Goal: Information Seeking & Learning: Learn about a topic

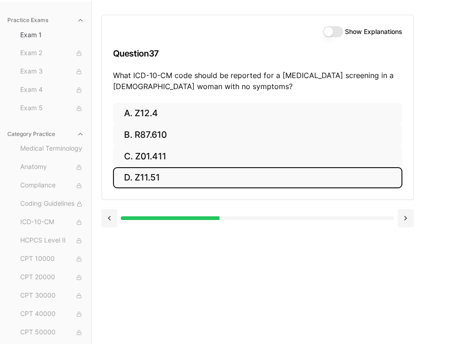
click at [132, 176] on button "D. Z11.51" at bounding box center [257, 178] width 289 height 22
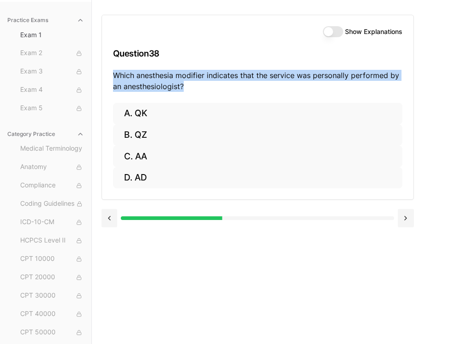
drag, startPoint x: 112, startPoint y: 73, endPoint x: 195, endPoint y: 93, distance: 86.0
click at [195, 93] on div "Show Explanations Question 38 Which anesthesia modifier indicates that the serv…" at bounding box center [257, 59] width 311 height 88
copy p "Which anesthesia modifier indicates that the service was personally performed b…"
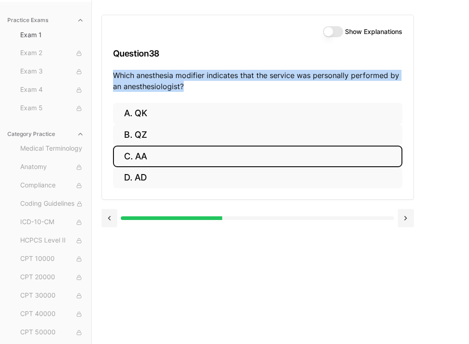
click at [153, 155] on button "C. AA" at bounding box center [257, 157] width 289 height 22
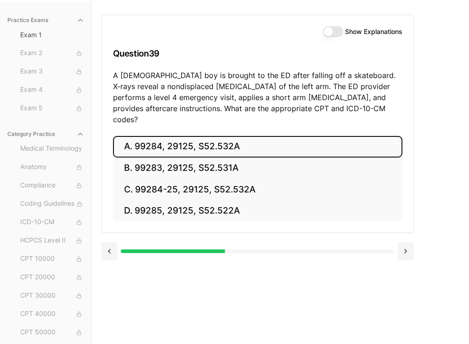
click at [181, 136] on button "A. 99284, 29125, S52.532A" at bounding box center [257, 147] width 289 height 22
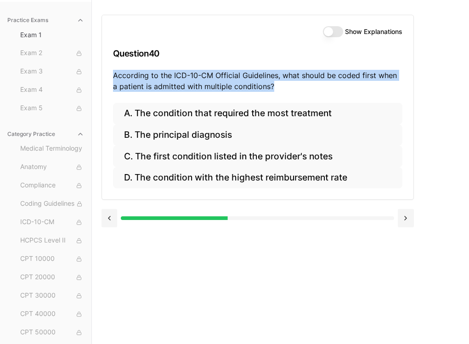
drag, startPoint x: 113, startPoint y: 75, endPoint x: 276, endPoint y: 85, distance: 162.4
click at [276, 85] on p "According to the ICD-10-CM Official Guidelines, what should be coded first when…" at bounding box center [257, 81] width 289 height 22
copy p "According to the ICD-10-CM Official Guidelines, what should be coded first when…"
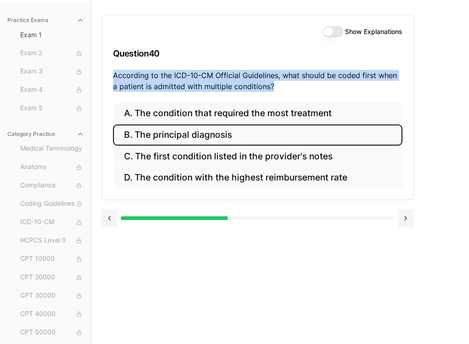
click at [175, 136] on button "B. The principal diagnosis" at bounding box center [257, 135] width 289 height 22
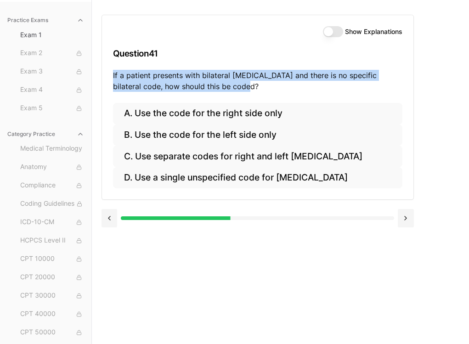
drag, startPoint x: 113, startPoint y: 74, endPoint x: 242, endPoint y: 91, distance: 130.1
click at [242, 91] on p "If a patient presents with bilateral [MEDICAL_DATA] and there is no specific bi…" at bounding box center [257, 81] width 289 height 22
copy p "If a patient presents with bilateral [MEDICAL_DATA] and there is no specific bi…"
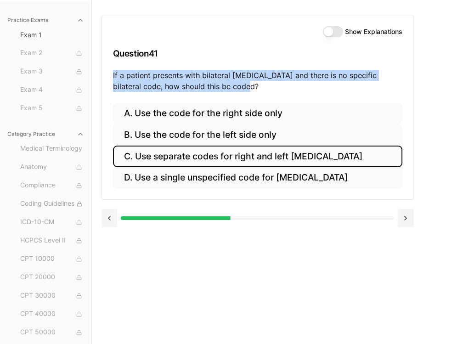
click at [156, 156] on button "C. Use separate codes for right and left [MEDICAL_DATA]" at bounding box center [257, 157] width 289 height 22
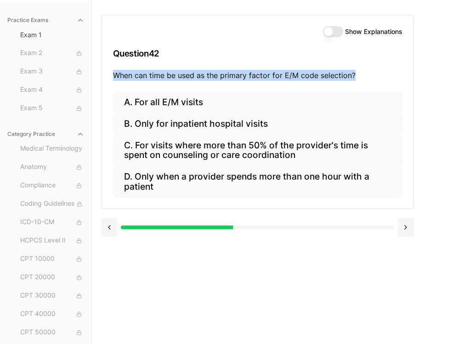
drag, startPoint x: 113, startPoint y: 74, endPoint x: 357, endPoint y: 75, distance: 243.8
click at [357, 75] on p "When can time be used as the primary factor for E/M code selection?" at bounding box center [257, 75] width 289 height 11
copy p "When can time be used as the primary factor for E/M code selection?"
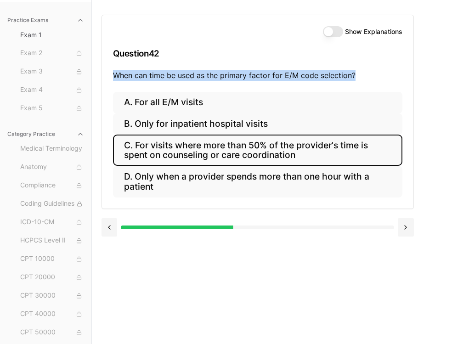
click at [241, 147] on button "C. For visits where more than 50% of the provider's time is spent on counseling…" at bounding box center [257, 150] width 289 height 31
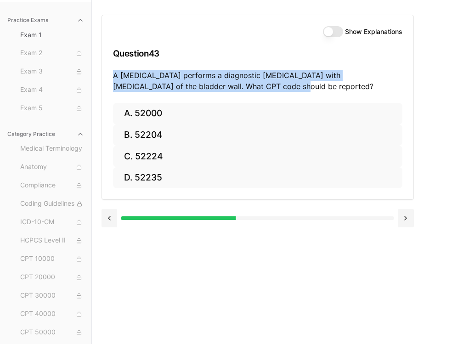
drag, startPoint x: 113, startPoint y: 75, endPoint x: 229, endPoint y: 86, distance: 116.2
click at [229, 86] on p "A [MEDICAL_DATA] performs a diagnostic [MEDICAL_DATA] with [MEDICAL_DATA] of th…" at bounding box center [257, 81] width 289 height 22
copy p "A [MEDICAL_DATA] performs a diagnostic [MEDICAL_DATA] with [MEDICAL_DATA] of th…"
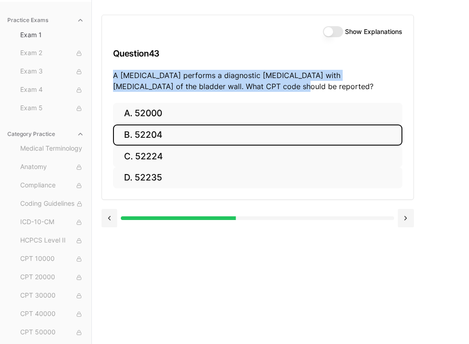
click at [159, 132] on button "B. 52204" at bounding box center [257, 135] width 289 height 22
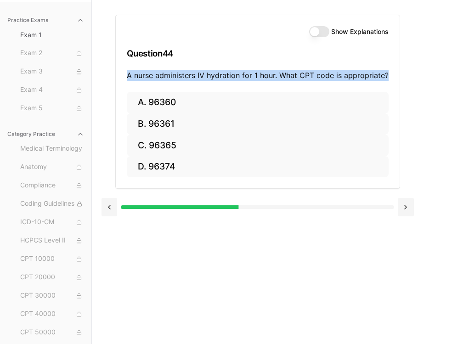
drag, startPoint x: 127, startPoint y: 73, endPoint x: 389, endPoint y: 82, distance: 261.9
click at [389, 82] on div "Show Explanations Question 44 A nurse administers IV hydration for 1 hour. What…" at bounding box center [258, 53] width 284 height 77
copy p "A nurse administers IV hydration for 1 hour. What CPT code is appropriate?"
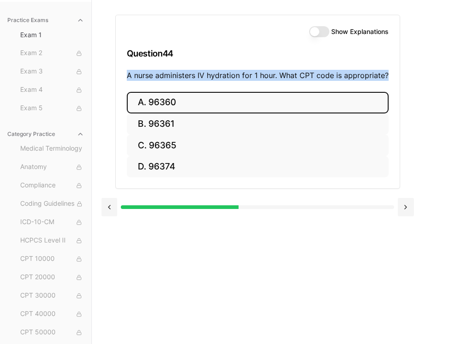
click at [178, 103] on button "A. 96360" at bounding box center [258, 103] width 262 height 22
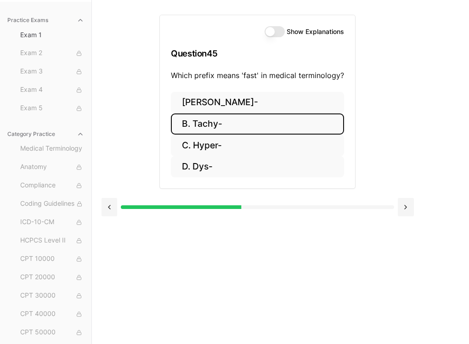
click at [210, 123] on button "B. Tachy-" at bounding box center [257, 124] width 173 height 22
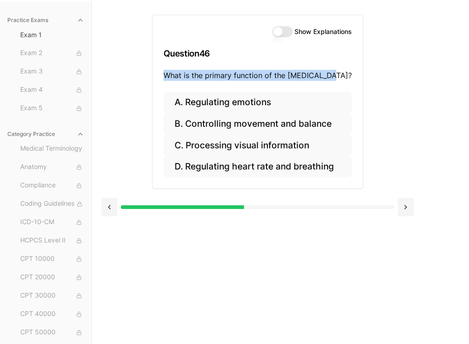
drag, startPoint x: 167, startPoint y: 72, endPoint x: 337, endPoint y: 74, distance: 170.8
click at [337, 74] on p "What is the primary function of the [MEDICAL_DATA]?" at bounding box center [257, 75] width 188 height 11
copy p "What is the primary function of the [MEDICAL_DATA]?"
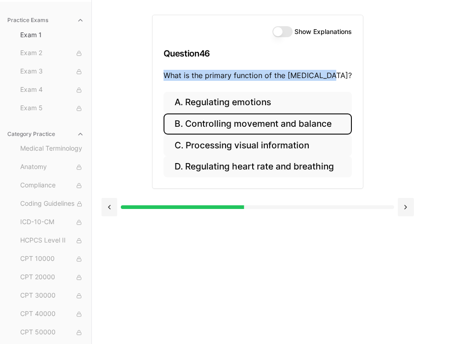
click at [230, 125] on button "B. Controlling movement and balance" at bounding box center [257, 124] width 188 height 22
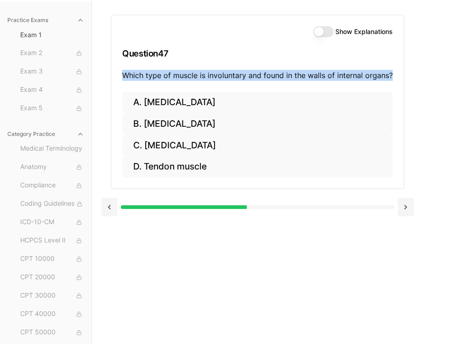
drag, startPoint x: 123, startPoint y: 74, endPoint x: 392, endPoint y: 82, distance: 269.2
click at [392, 82] on div "Show Explanations Question 47 Which type of muscle is involuntary and found in …" at bounding box center [257, 53] width 292 height 77
copy p "Which type of muscle is involuntary and found in the walls of internal organs?"
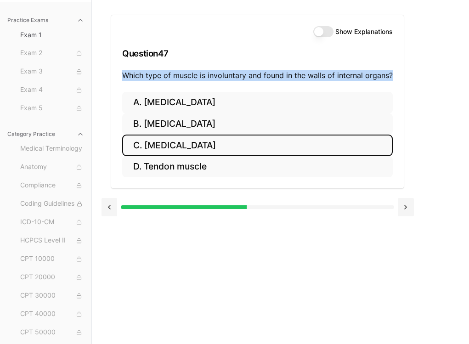
click at [195, 140] on button "C. [MEDICAL_DATA]" at bounding box center [257, 146] width 270 height 22
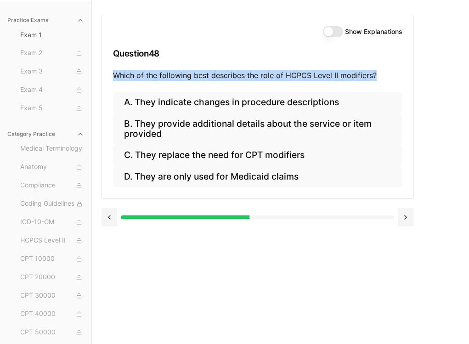
drag, startPoint x: 112, startPoint y: 75, endPoint x: 373, endPoint y: 82, distance: 260.9
click at [373, 82] on div "Show Explanations Question 48 Which of the following best describes the role of…" at bounding box center [257, 53] width 311 height 77
copy p "Which of the following best describes the role of HCPCS Level II modifiers?"
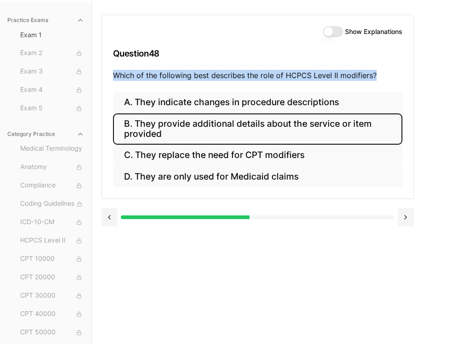
click at [251, 126] on button "B. They provide additional details about the service or item provided" at bounding box center [257, 128] width 289 height 31
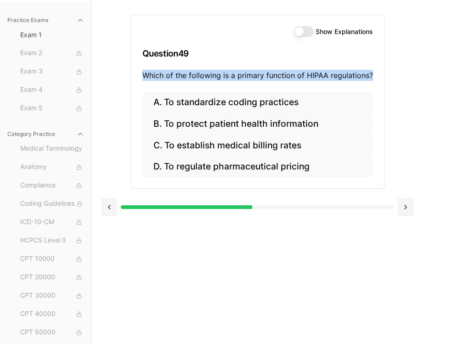
drag, startPoint x: 141, startPoint y: 74, endPoint x: 371, endPoint y: 90, distance: 230.2
click at [371, 90] on div "Show Explanations Question 49 Which of the following is a primary function of H…" at bounding box center [257, 53] width 253 height 77
copy p "Which of the following is a primary function of HIPAA regulations?"
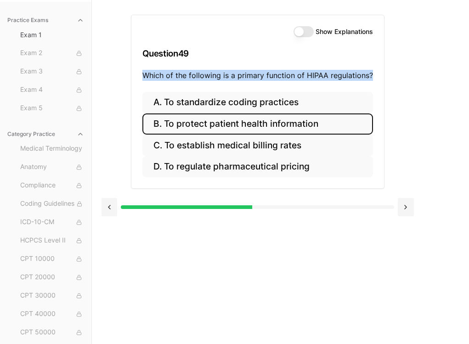
click at [218, 124] on button "B. To protect patient health information" at bounding box center [257, 124] width 231 height 22
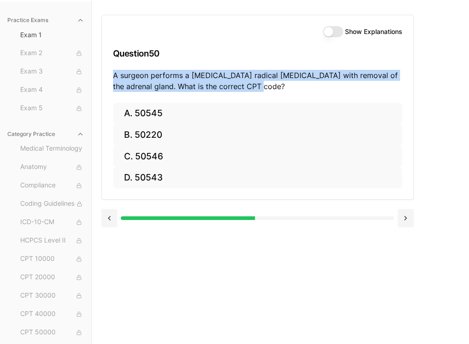
drag, startPoint x: 112, startPoint y: 75, endPoint x: 291, endPoint y: 92, distance: 178.9
click at [291, 92] on div "Show Explanations Question 50 A surgeon performs a [MEDICAL_DATA] radical [MEDI…" at bounding box center [257, 59] width 311 height 88
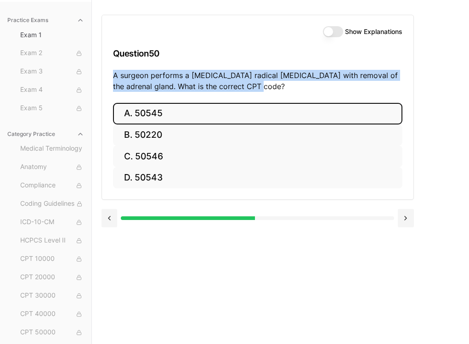
click at [159, 112] on button "A. 50545" at bounding box center [257, 114] width 289 height 22
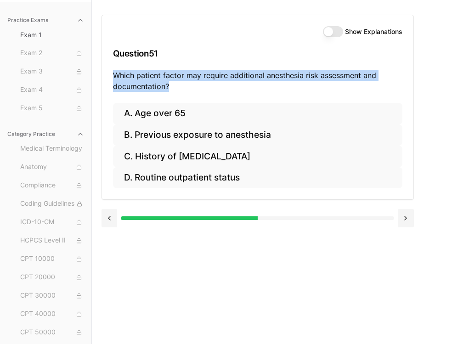
drag, startPoint x: 111, startPoint y: 75, endPoint x: 239, endPoint y: 89, distance: 129.4
click at [239, 89] on div "Show Explanations Question 51 Which patient factor may require additional anest…" at bounding box center [257, 59] width 311 height 88
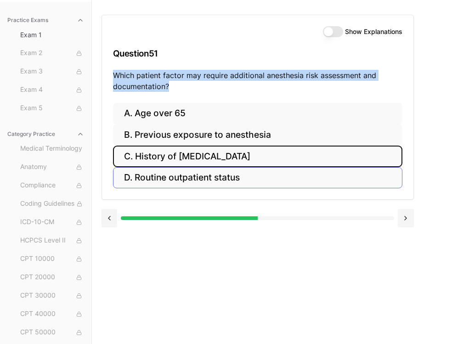
drag, startPoint x: 144, startPoint y: 154, endPoint x: 149, endPoint y: 167, distance: 13.2
click at [149, 167] on div "A. Age over 65 B. Previous exposure to anesthesia C. History of [MEDICAL_DATA] …" at bounding box center [257, 146] width 289 height 86
click at [154, 155] on button "C. History of [MEDICAL_DATA]" at bounding box center [257, 157] width 289 height 22
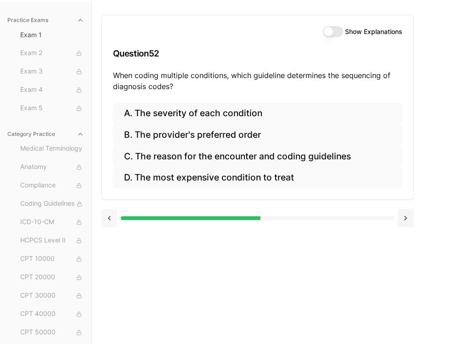
click at [107, 215] on button at bounding box center [109, 218] width 16 height 18
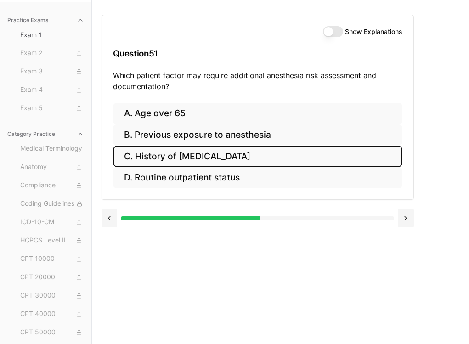
click at [184, 155] on button "C. History of [MEDICAL_DATA]" at bounding box center [257, 157] width 289 height 22
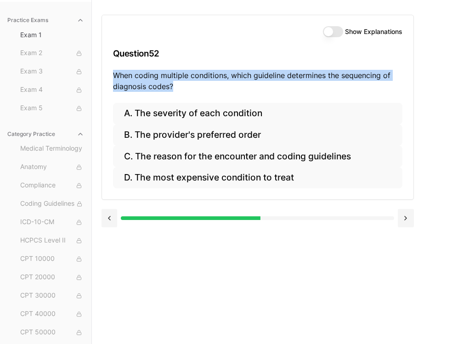
drag, startPoint x: 112, startPoint y: 76, endPoint x: 173, endPoint y: 88, distance: 61.7
click at [173, 88] on p "When coding multiple conditions, which guideline determines the sequencing of d…" at bounding box center [257, 81] width 289 height 22
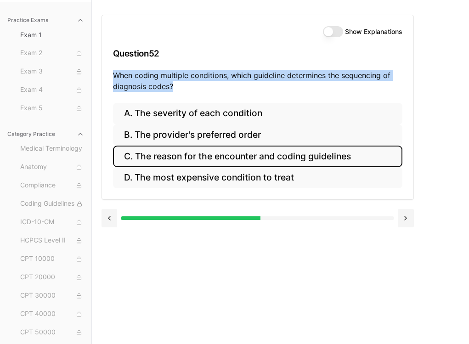
click at [134, 159] on button "C. The reason for the encounter and coding guidelines" at bounding box center [257, 157] width 289 height 22
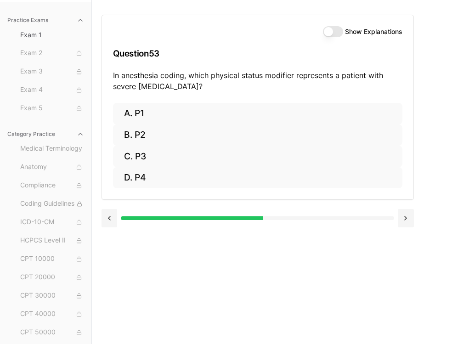
drag, startPoint x: 112, startPoint y: 74, endPoint x: 209, endPoint y: 85, distance: 97.5
click at [210, 84] on div "Show Explanations Question 53 In anesthesia coding, which physical status modif…" at bounding box center [257, 59] width 311 height 88
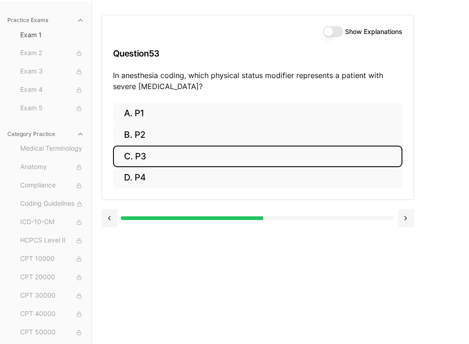
click at [146, 156] on button "C. P3" at bounding box center [257, 157] width 289 height 22
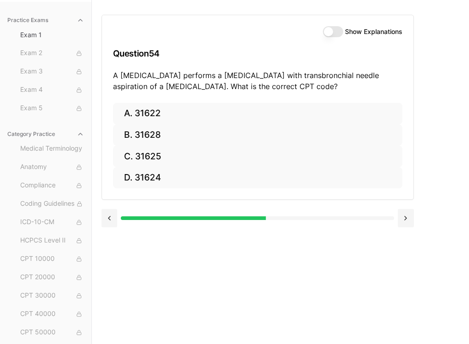
drag, startPoint x: 112, startPoint y: 76, endPoint x: 311, endPoint y: 87, distance: 199.1
click at [311, 87] on p "A [MEDICAL_DATA] performs a [MEDICAL_DATA] with transbronchial needle aspiratio…" at bounding box center [257, 81] width 289 height 22
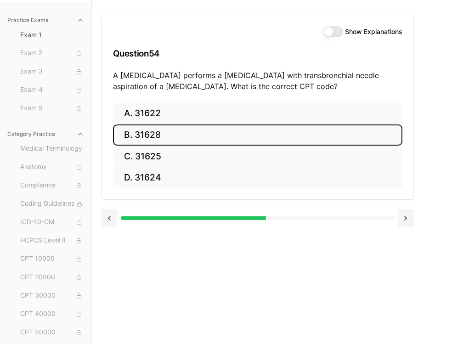
click at [150, 136] on button "B. 31628" at bounding box center [257, 135] width 289 height 22
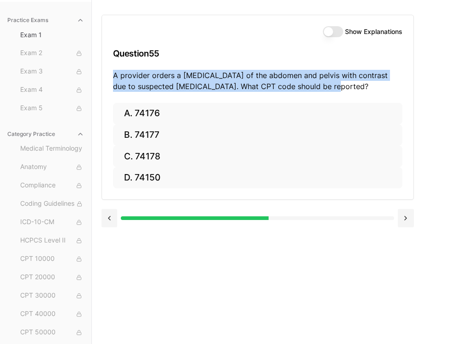
drag, startPoint x: 113, startPoint y: 75, endPoint x: 337, endPoint y: 89, distance: 224.1
click at [337, 89] on p "A provider orders a [MEDICAL_DATA] of the abdomen and pelvis with contrast due …" at bounding box center [257, 81] width 289 height 22
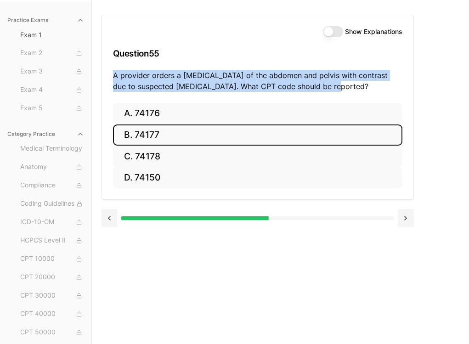
click at [153, 135] on button "B. 74177" at bounding box center [257, 135] width 289 height 22
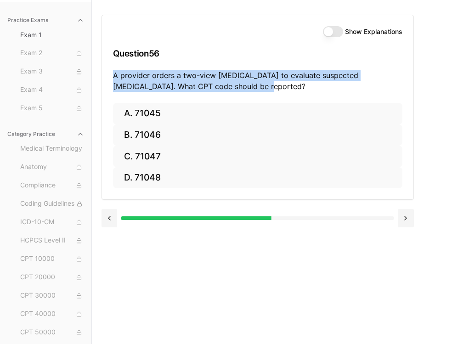
drag, startPoint x: 113, startPoint y: 76, endPoint x: 227, endPoint y: 90, distance: 114.7
click at [227, 90] on p "A provider orders a two-view [MEDICAL_DATA] to evaluate suspected [MEDICAL_DATA…" at bounding box center [257, 81] width 289 height 22
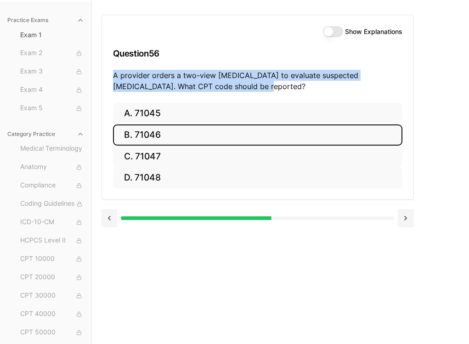
click at [157, 135] on button "B. 71046" at bounding box center [257, 135] width 289 height 22
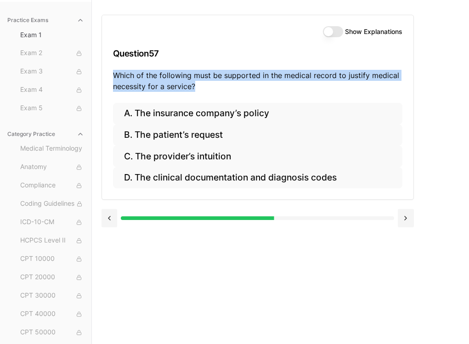
drag, startPoint x: 112, startPoint y: 73, endPoint x: 218, endPoint y: 85, distance: 106.3
click at [218, 85] on p "Which of the following must be supported in the medical record to justify medic…" at bounding box center [257, 81] width 289 height 22
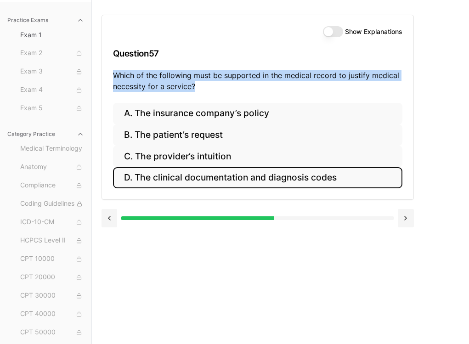
click at [166, 176] on button "D. The clinical documentation and diagnosis codes" at bounding box center [257, 178] width 289 height 22
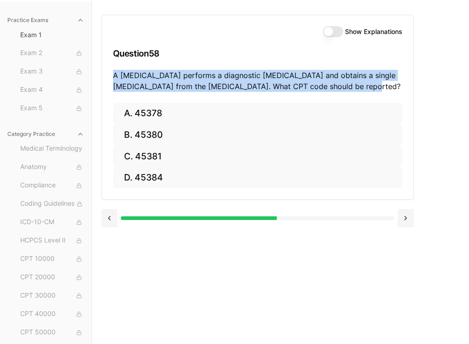
drag, startPoint x: 112, startPoint y: 75, endPoint x: 366, endPoint y: 88, distance: 253.8
click at [366, 88] on p "A [MEDICAL_DATA] performs a diagnostic [MEDICAL_DATA] and obtains a single [MED…" at bounding box center [257, 81] width 289 height 22
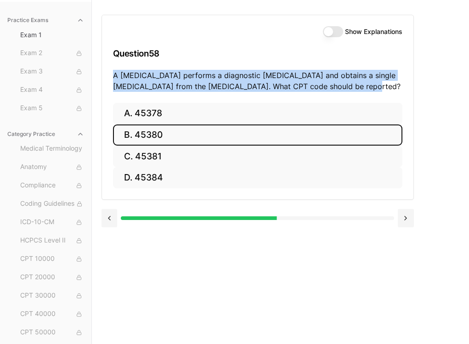
click at [155, 136] on button "B. 45380" at bounding box center [257, 135] width 289 height 22
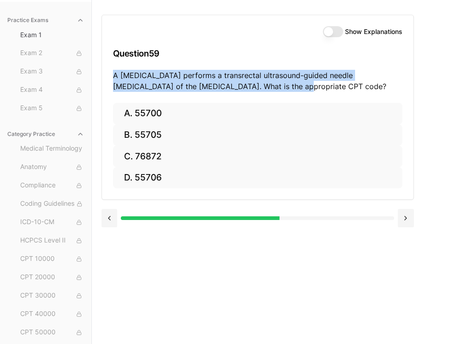
drag, startPoint x: 112, startPoint y: 74, endPoint x: 243, endPoint y: 91, distance: 131.5
click at [243, 91] on p "A [MEDICAL_DATA] performs a transrectal ultrasound-guided needle [MEDICAL_DATA]…" at bounding box center [257, 81] width 289 height 22
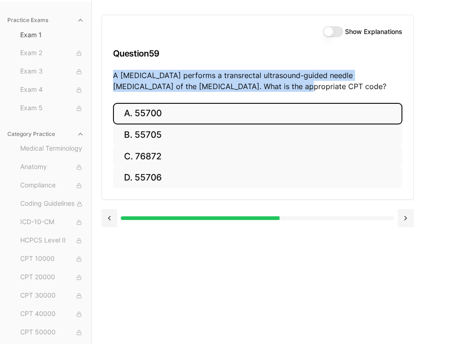
click at [150, 111] on button "A. 55700" at bounding box center [257, 114] width 289 height 22
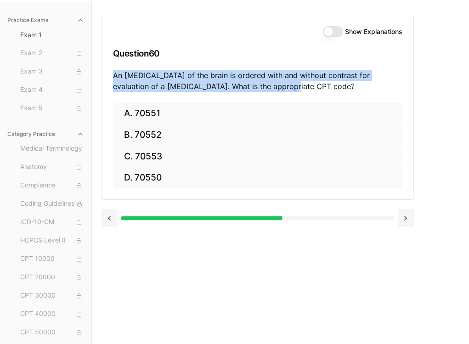
drag, startPoint x: 113, startPoint y: 73, endPoint x: 302, endPoint y: 86, distance: 188.7
click at [302, 86] on p "An [MEDICAL_DATA] of the brain is ordered with and without contrast for evaluat…" at bounding box center [257, 81] width 289 height 22
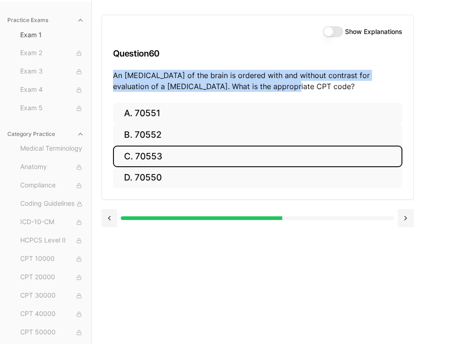
click at [160, 157] on button "C. 70553" at bounding box center [257, 157] width 289 height 22
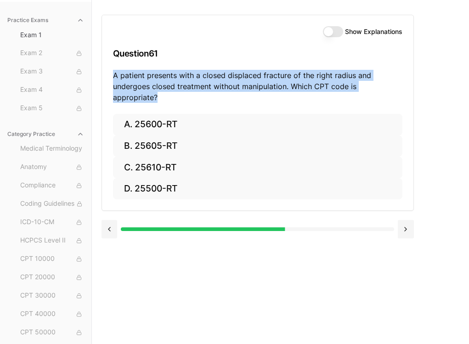
drag, startPoint x: 112, startPoint y: 75, endPoint x: 406, endPoint y: 88, distance: 294.6
click at [406, 88] on div "Show Explanations Question 61 A patient presents with a closed displaced fractu…" at bounding box center [257, 64] width 311 height 99
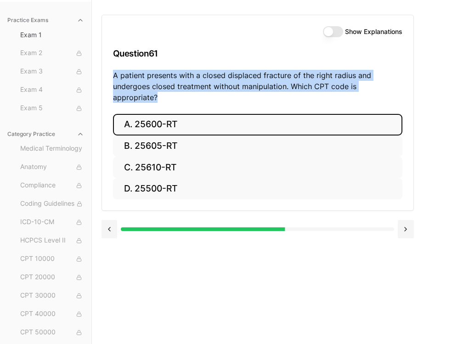
click at [169, 114] on button "A. 25600-RT" at bounding box center [257, 125] width 289 height 22
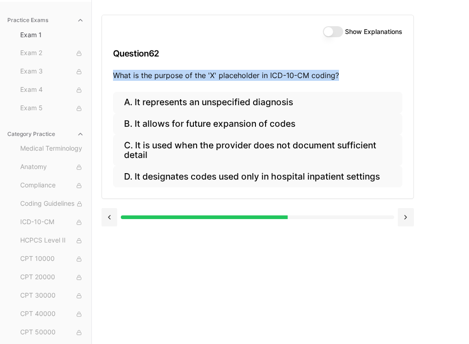
drag, startPoint x: 113, startPoint y: 75, endPoint x: 338, endPoint y: 79, distance: 224.6
click at [338, 79] on p "What is the purpose of the 'X' placeholder in ICD-10-CM coding?" at bounding box center [257, 75] width 289 height 11
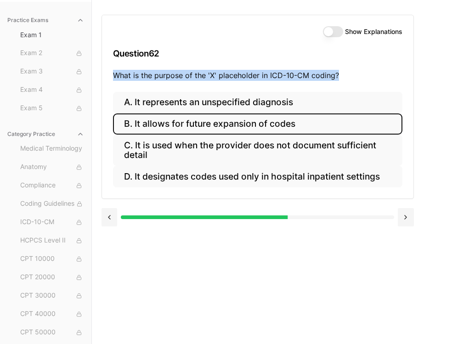
click at [163, 124] on button "B. It allows for future expansion of codes" at bounding box center [257, 124] width 289 height 22
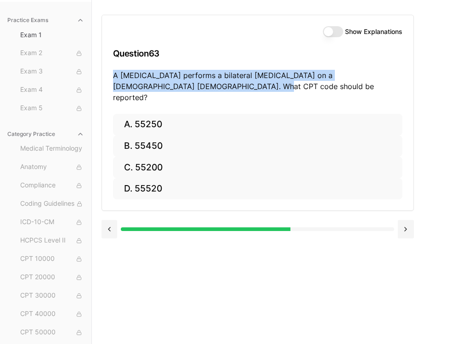
drag, startPoint x: 113, startPoint y: 73, endPoint x: 193, endPoint y: 85, distance: 81.2
click at [193, 85] on p "A [MEDICAL_DATA] performs a bilateral [MEDICAL_DATA] on a [DEMOGRAPHIC_DATA] [D…" at bounding box center [257, 86] width 289 height 33
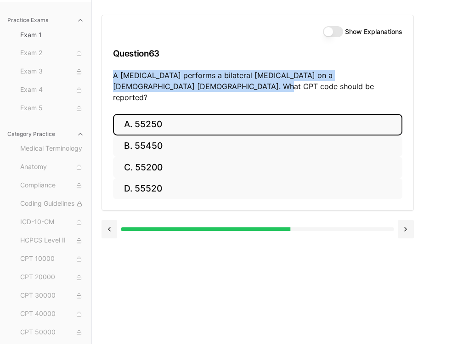
click at [165, 114] on button "A. 55250" at bounding box center [257, 125] width 289 height 22
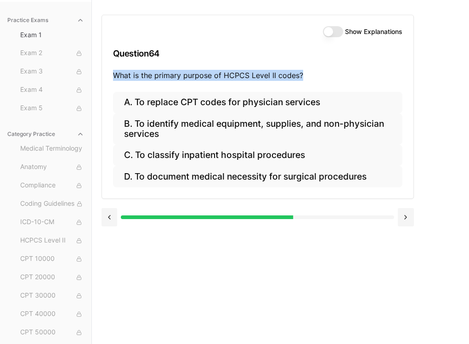
drag, startPoint x: 113, startPoint y: 74, endPoint x: 308, endPoint y: 82, distance: 194.8
click at [308, 82] on div "Show Explanations Question 64 What is the primary purpose of HCPCS Level II cod…" at bounding box center [257, 53] width 311 height 77
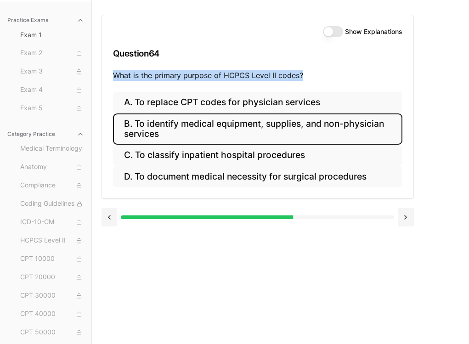
click at [145, 134] on button "B. To identify medical equipment, supplies, and non-physician services" at bounding box center [257, 128] width 289 height 31
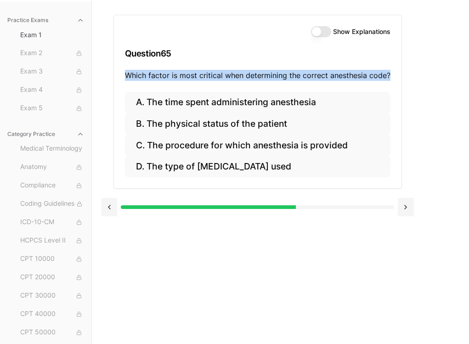
drag, startPoint x: 126, startPoint y: 73, endPoint x: 389, endPoint y: 80, distance: 262.7
click at [389, 80] on p "Which factor is most critical when determining the correct anesthesia code?" at bounding box center [257, 75] width 265 height 11
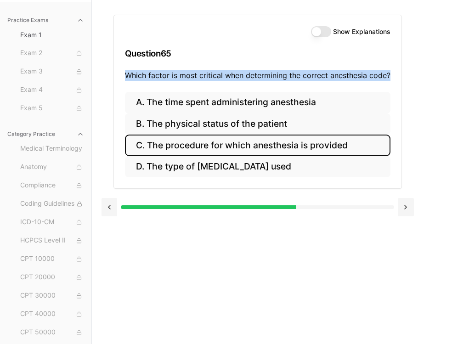
click at [192, 143] on button "C. The procedure for which anesthesia is provided" at bounding box center [257, 146] width 265 height 22
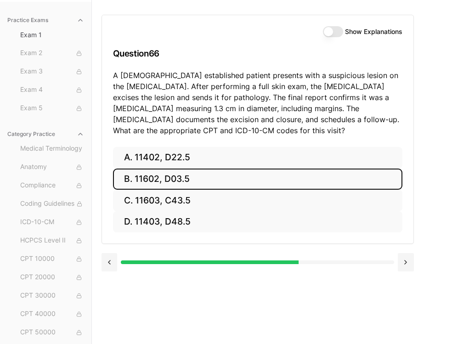
click at [176, 177] on button "B. 11602, D03.5" at bounding box center [257, 180] width 289 height 22
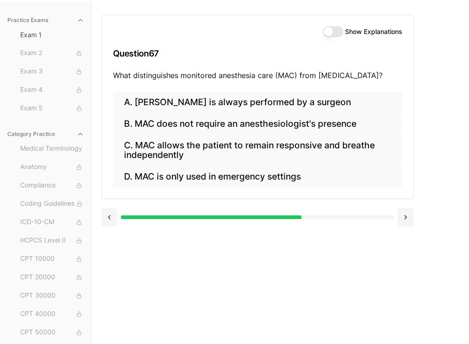
drag, startPoint x: 114, startPoint y: 75, endPoint x: 389, endPoint y: 75, distance: 275.0
click at [389, 75] on p "What distinguishes monitored anesthesia care (MAC) from [MEDICAL_DATA]?" at bounding box center [257, 75] width 289 height 11
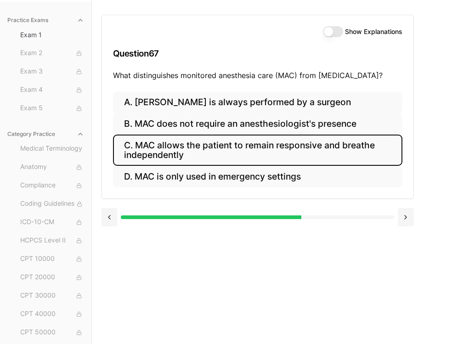
click at [147, 145] on button "C. MAC allows the patient to remain responsive and breathe independently" at bounding box center [257, 150] width 289 height 31
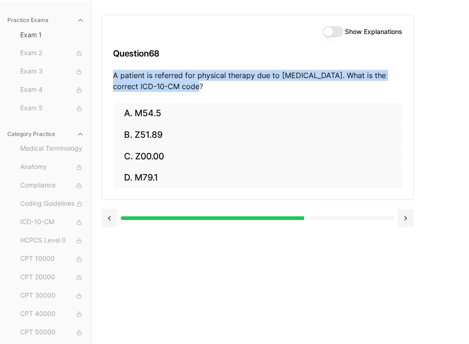
drag, startPoint x: 112, startPoint y: 73, endPoint x: 178, endPoint y: 87, distance: 66.6
click at [180, 87] on p "A patient is referred for physical therapy due to [MEDICAL_DATA]. What is the c…" at bounding box center [257, 81] width 289 height 22
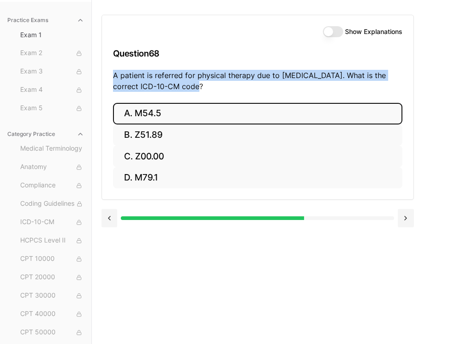
click at [149, 114] on button "A. M54.5" at bounding box center [257, 114] width 289 height 22
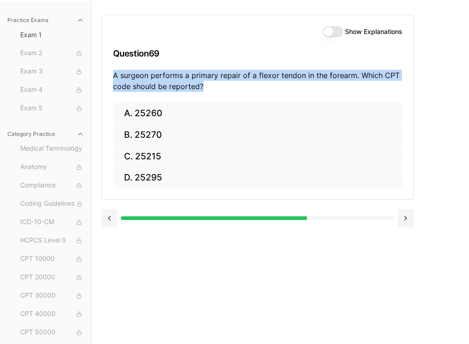
drag, startPoint x: 113, startPoint y: 75, endPoint x: 214, endPoint y: 91, distance: 102.4
click at [214, 91] on p "A surgeon performs a primary repair of a flexor tendon in the forearm. Which CP…" at bounding box center [257, 81] width 289 height 22
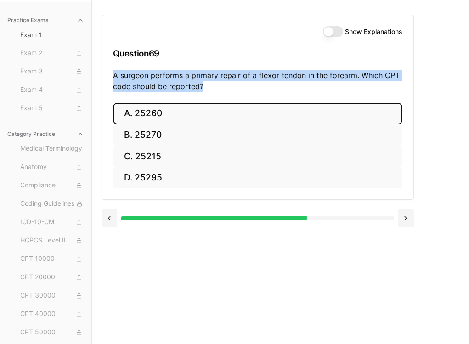
click at [153, 112] on button "A. 25260" at bounding box center [257, 114] width 289 height 22
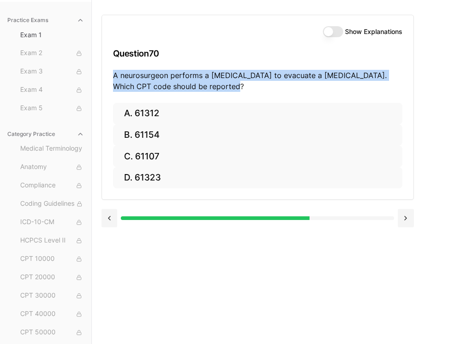
drag, startPoint x: 114, startPoint y: 74, endPoint x: 229, endPoint y: 93, distance: 115.9
click at [229, 93] on div "Show Explanations Question 70 A neurosurgeon performs a [MEDICAL_DATA] to evacu…" at bounding box center [257, 59] width 311 height 88
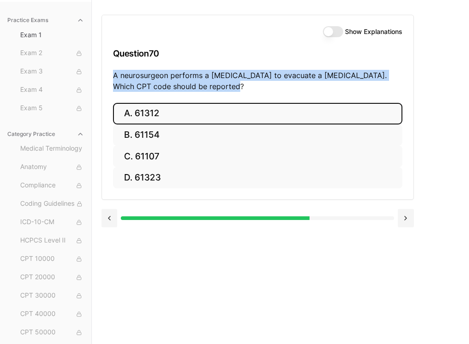
click at [162, 110] on button "A. 61312" at bounding box center [257, 114] width 289 height 22
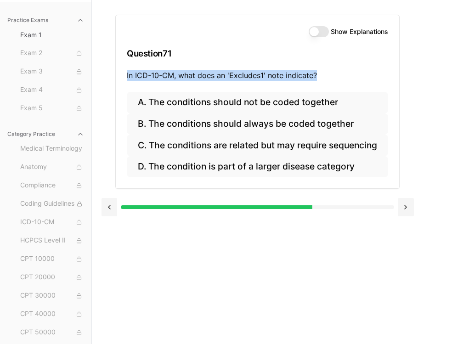
drag, startPoint x: 124, startPoint y: 76, endPoint x: 320, endPoint y: 82, distance: 195.2
click at [320, 82] on div "Show Explanations Question 71 In ICD-10-CM, what does an 'Excludes1' note indic…" at bounding box center [257, 53] width 283 height 77
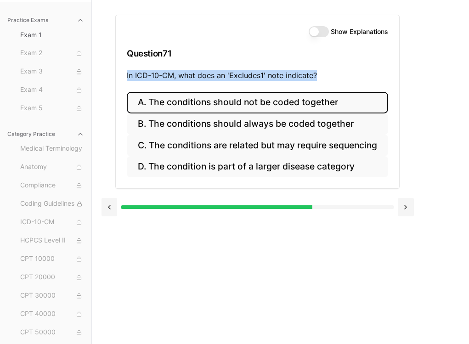
click at [191, 101] on button "A. The conditions should not be coded together" at bounding box center [257, 103] width 261 height 22
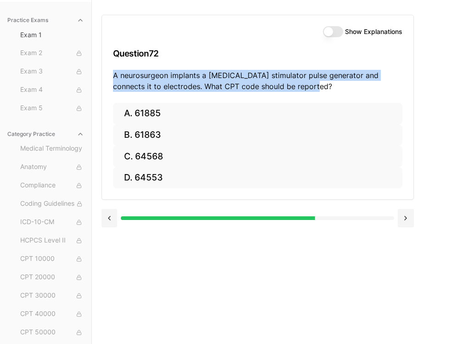
drag, startPoint x: 112, startPoint y: 74, endPoint x: 252, endPoint y: 83, distance: 140.8
click at [298, 86] on div "Show Explanations Question 72 A neurosurgeon implants a [MEDICAL_DATA] stimulat…" at bounding box center [257, 59] width 311 height 88
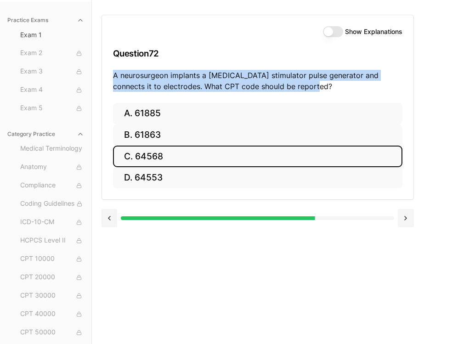
click at [156, 158] on button "C. 64568" at bounding box center [257, 157] width 289 height 22
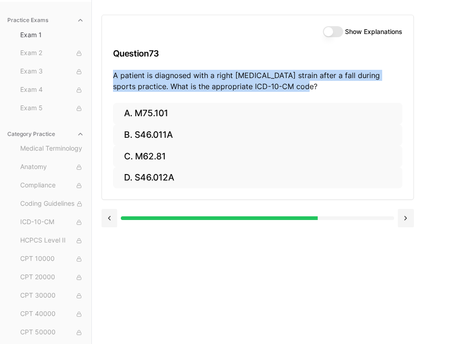
drag, startPoint x: 113, startPoint y: 74, endPoint x: 296, endPoint y: 86, distance: 183.1
click at [296, 86] on p "A patient is diagnosed with a right [MEDICAL_DATA] strain after a fall during s…" at bounding box center [257, 81] width 289 height 22
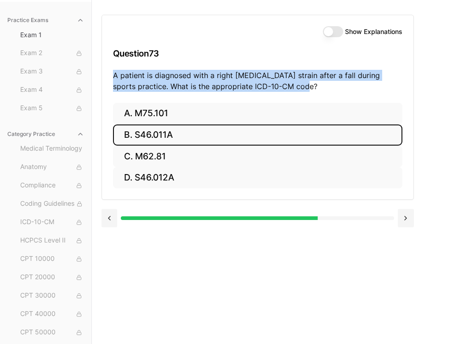
click at [169, 133] on button "B. S46.011A" at bounding box center [257, 135] width 289 height 22
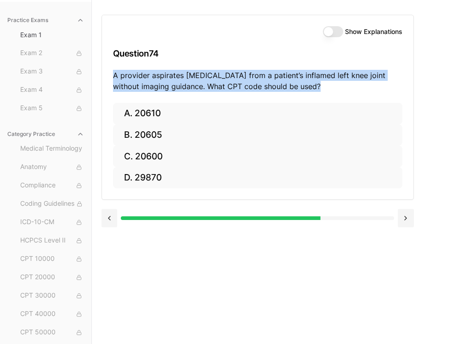
drag, startPoint x: 113, startPoint y: 75, endPoint x: 302, endPoint y: 91, distance: 189.9
click at [302, 91] on p "A provider aspirates [MEDICAL_DATA] from a patient’s inflamed left knee joint w…" at bounding box center [257, 81] width 289 height 22
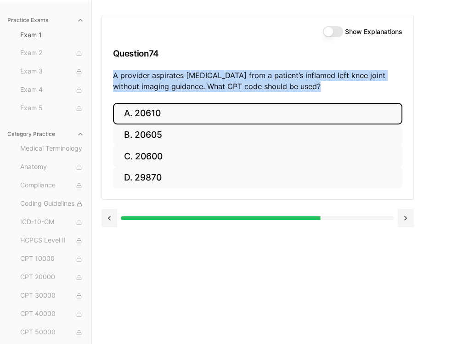
click at [148, 114] on button "A. 20610" at bounding box center [257, 114] width 289 height 22
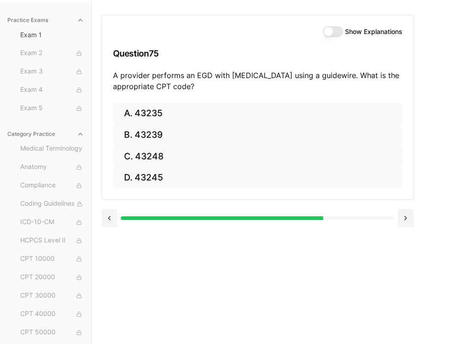
drag, startPoint x: 112, startPoint y: 73, endPoint x: 217, endPoint y: 90, distance: 106.1
click at [217, 90] on div "Show Explanations Question 75 A provider performs an EGD with [MEDICAL_DATA] us…" at bounding box center [257, 59] width 311 height 88
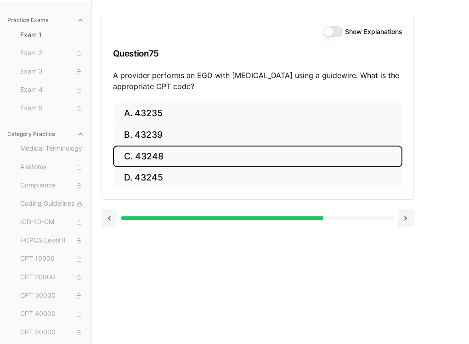
click at [157, 157] on button "C. 43248" at bounding box center [257, 157] width 289 height 22
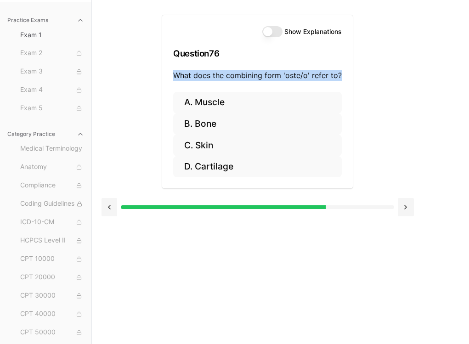
drag, startPoint x: 174, startPoint y: 76, endPoint x: 338, endPoint y: 83, distance: 164.1
click at [338, 83] on div "Show Explanations Question 76 What does the combining form 'oste/o' refer to?" at bounding box center [257, 53] width 191 height 77
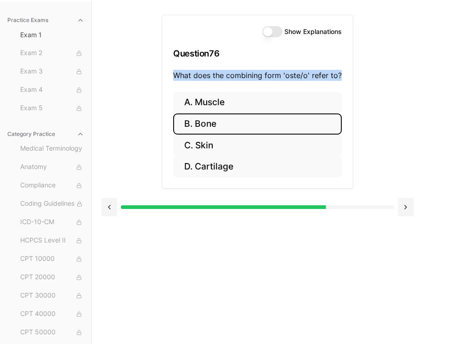
click at [219, 120] on button "B. Bone" at bounding box center [257, 124] width 169 height 22
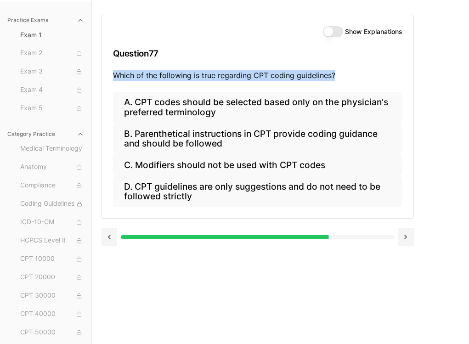
drag, startPoint x: 112, startPoint y: 73, endPoint x: 340, endPoint y: 82, distance: 227.9
click at [340, 82] on div "Show Explanations Question 77 Which of the following is true regarding CPT codi…" at bounding box center [257, 53] width 311 height 77
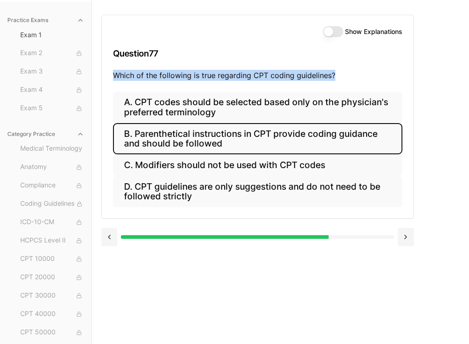
click at [166, 128] on button "B. Parenthetical instructions in CPT provide coding guidance and should be foll…" at bounding box center [257, 138] width 289 height 31
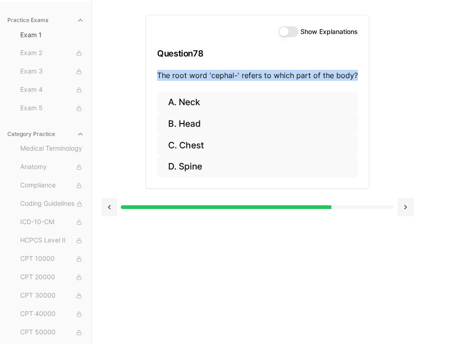
drag, startPoint x: 158, startPoint y: 73, endPoint x: 357, endPoint y: 79, distance: 198.4
click at [357, 79] on div "Show Explanations Question 78 The root word 'cephal-' refers to which part of t…" at bounding box center [257, 53] width 223 height 77
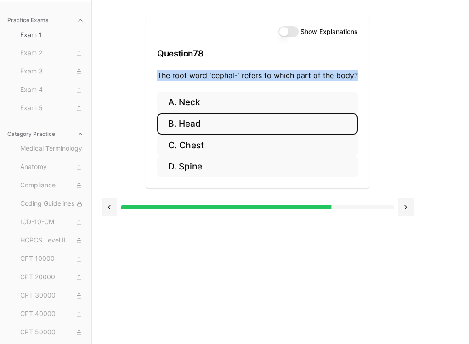
click at [199, 124] on button "B. Head" at bounding box center [257, 124] width 201 height 22
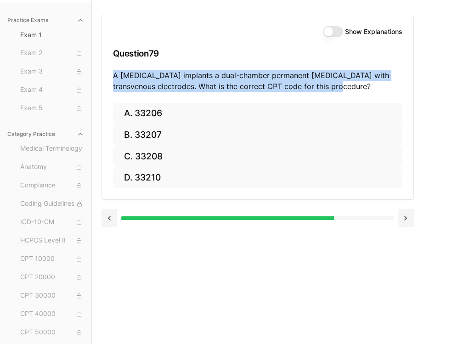
drag, startPoint x: 112, startPoint y: 74, endPoint x: 335, endPoint y: 83, distance: 222.4
click at [335, 83] on p "A [MEDICAL_DATA] implants a dual-chamber permanent [MEDICAL_DATA] with transven…" at bounding box center [257, 81] width 289 height 22
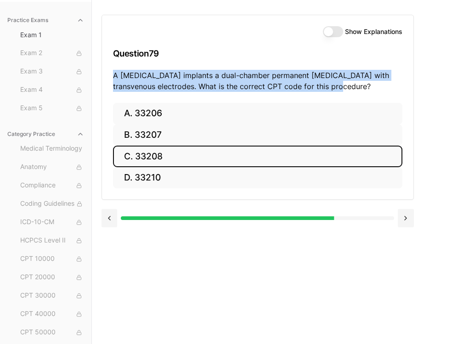
click at [160, 155] on button "C. 33208" at bounding box center [257, 157] width 289 height 22
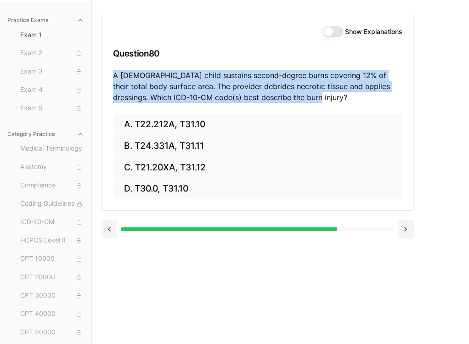
drag, startPoint x: 114, startPoint y: 76, endPoint x: 288, endPoint y: 103, distance: 176.6
click at [288, 103] on div "Show Explanations Question 80 A [DEMOGRAPHIC_DATA] child sustains second-degree…" at bounding box center [257, 64] width 311 height 99
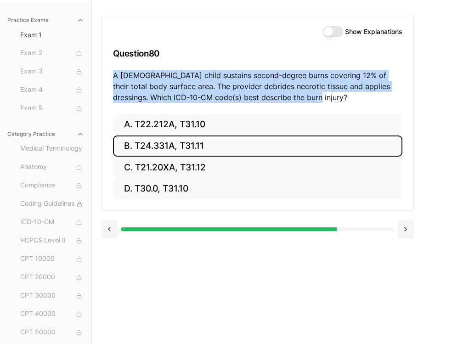
click at [125, 147] on button "B. T24.331A, T31.11" at bounding box center [257, 146] width 289 height 22
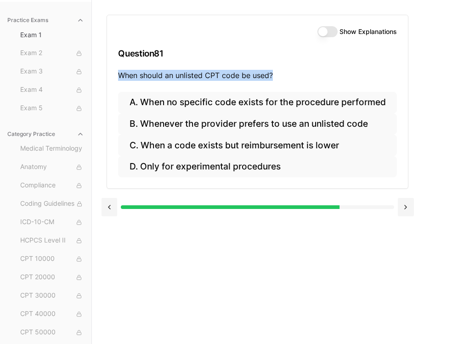
drag, startPoint x: 118, startPoint y: 73, endPoint x: 274, endPoint y: 73, distance: 156.1
click at [274, 73] on p "When should an unlisted CPT code be used?" at bounding box center [257, 75] width 278 height 11
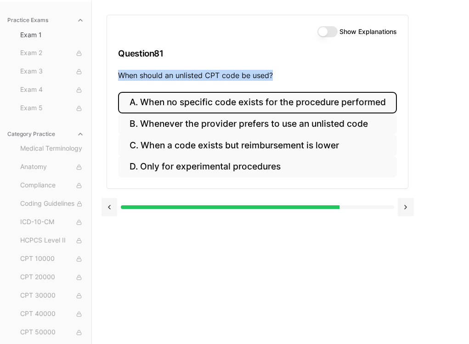
click at [248, 104] on button "A. When no specific code exists for the procedure performed" at bounding box center [257, 103] width 278 height 22
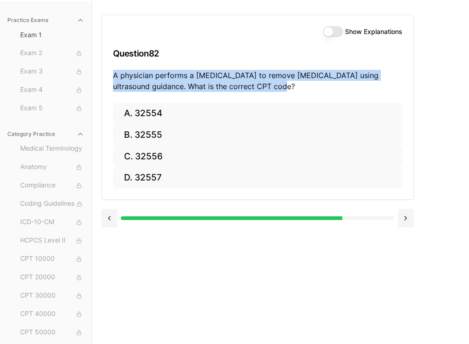
drag, startPoint x: 112, startPoint y: 74, endPoint x: 264, endPoint y: 95, distance: 153.9
click at [264, 95] on div "Show Explanations Question 82 A physician performs a [MEDICAL_DATA] to remove […" at bounding box center [257, 59] width 311 height 88
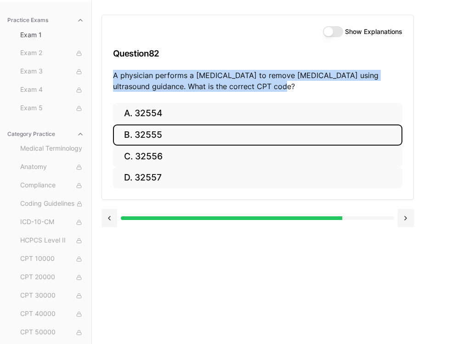
click at [163, 136] on button "B. 32555" at bounding box center [257, 135] width 289 height 22
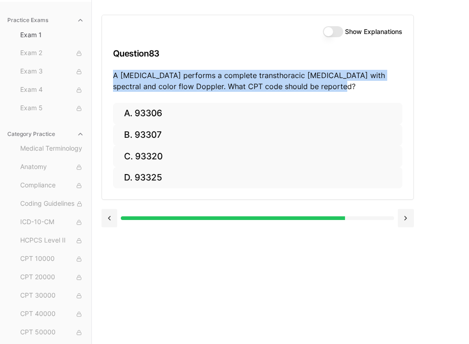
drag, startPoint x: 112, startPoint y: 74, endPoint x: 326, endPoint y: 97, distance: 214.2
click at [326, 97] on div "Show Explanations Question 83 A [MEDICAL_DATA] performs a complete transthoraci…" at bounding box center [257, 59] width 311 height 88
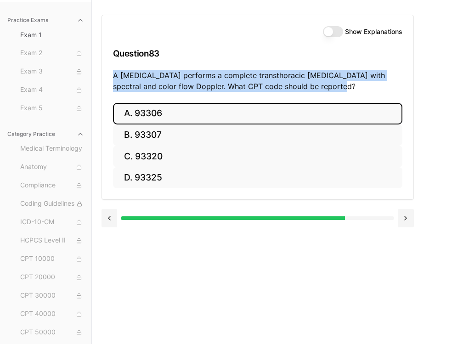
click at [163, 114] on button "A. 93306" at bounding box center [257, 114] width 289 height 22
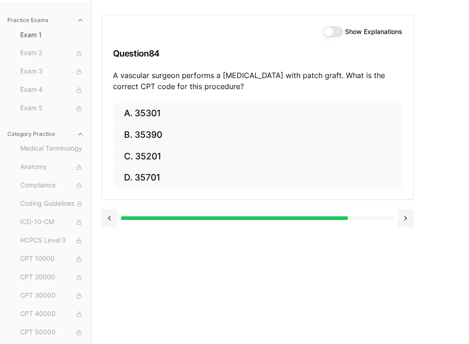
drag, startPoint x: 113, startPoint y: 73, endPoint x: 262, endPoint y: 90, distance: 150.1
click at [262, 90] on p "A vascular surgeon performs a [MEDICAL_DATA] with patch graft. What is the corr…" at bounding box center [257, 81] width 289 height 22
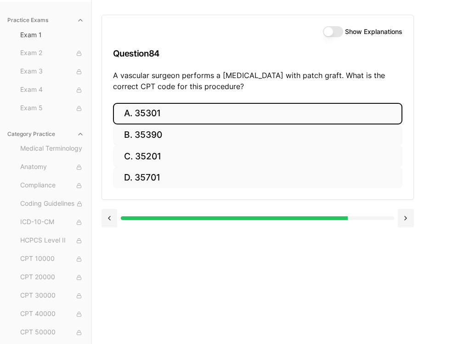
click at [148, 112] on button "A. 35301" at bounding box center [257, 114] width 289 height 22
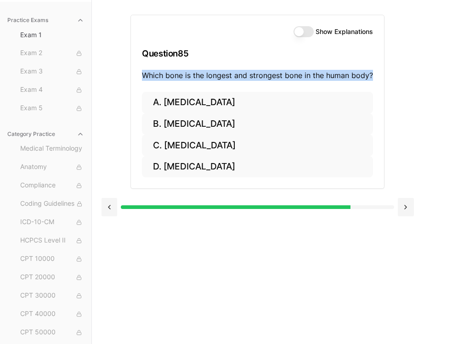
drag, startPoint x: 141, startPoint y: 75, endPoint x: 374, endPoint y: 78, distance: 232.4
click at [374, 78] on div "Show Explanations Question 85 Which bone is the longest and strongest bone in t…" at bounding box center [257, 53] width 253 height 77
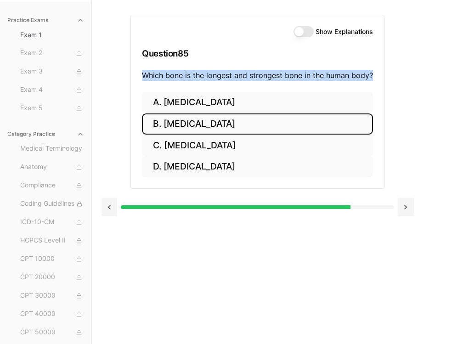
click at [186, 123] on button "B. [MEDICAL_DATA]" at bounding box center [257, 124] width 231 height 22
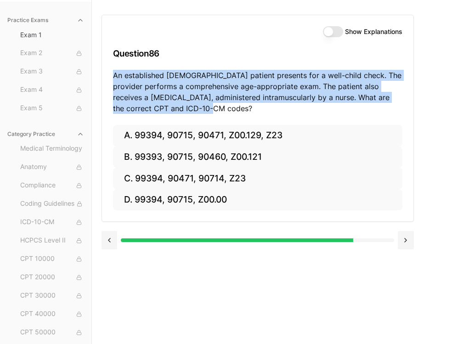
drag, startPoint x: 112, startPoint y: 74, endPoint x: 213, endPoint y: 107, distance: 106.4
click at [213, 107] on div "Show Explanations Question 86 An established [DEMOGRAPHIC_DATA] patient present…" at bounding box center [257, 70] width 311 height 110
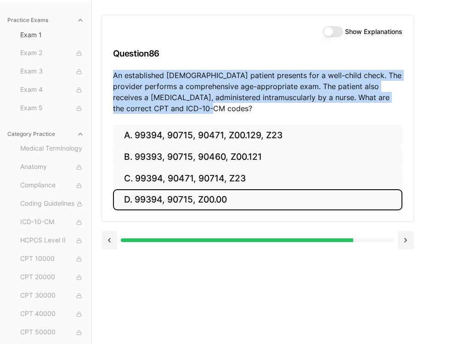
click at [152, 199] on button "D. 99394, 90715, Z00.00" at bounding box center [257, 200] width 289 height 22
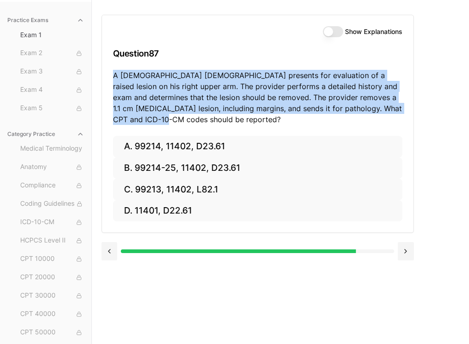
drag, startPoint x: 112, startPoint y: 75, endPoint x: 150, endPoint y: 120, distance: 58.0
click at [152, 121] on p "A [DEMOGRAPHIC_DATA] [DEMOGRAPHIC_DATA] presents for evaluation of a raised les…" at bounding box center [257, 97] width 289 height 55
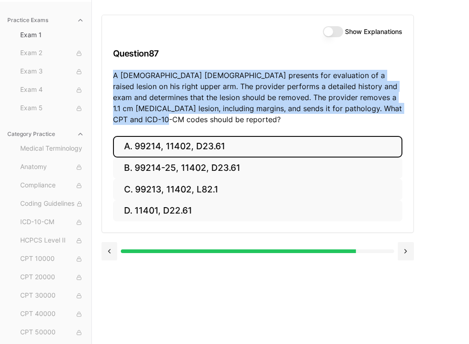
click at [142, 146] on button "A. 99214, 11402, D23.61" at bounding box center [257, 147] width 289 height 22
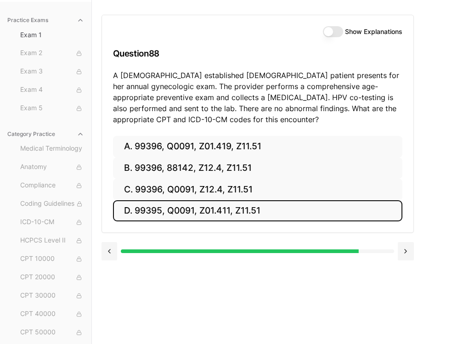
click at [145, 209] on button "D. 99395, Q0091, Z01.411, Z11.51" at bounding box center [257, 211] width 289 height 22
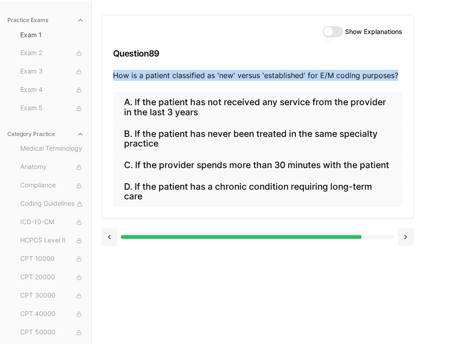
drag, startPoint x: 112, startPoint y: 76, endPoint x: 399, endPoint y: 85, distance: 286.7
click at [399, 85] on div "Show Explanations Question 89 How is a patient classified as 'new' versus 'esta…" at bounding box center [257, 53] width 311 height 77
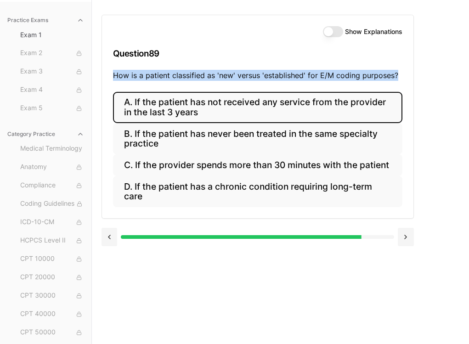
click at [226, 105] on button "A. If the patient has not received any service from the provider in the last 3 …" at bounding box center [257, 107] width 289 height 31
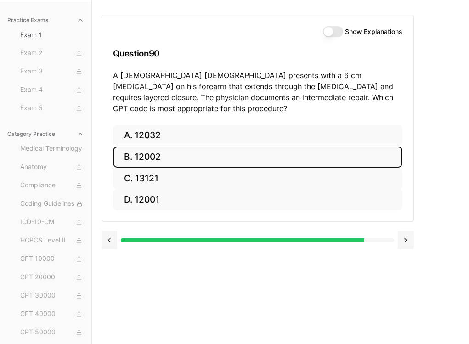
click at [151, 146] on button "B. 12002" at bounding box center [257, 157] width 289 height 22
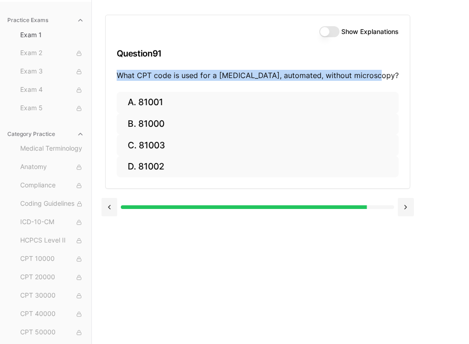
drag, startPoint x: 132, startPoint y: 75, endPoint x: 382, endPoint y: 81, distance: 250.3
click at [382, 81] on div "Show Explanations Question 91 What CPT code is used for a [MEDICAL_DATA], autom…" at bounding box center [258, 53] width 304 height 77
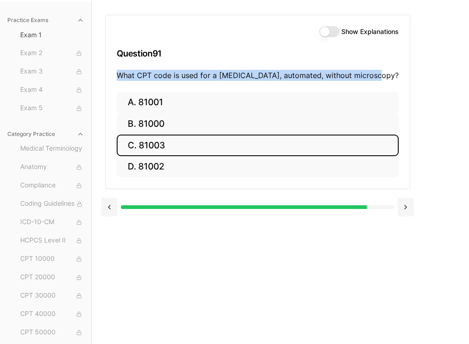
click at [178, 147] on button "C. 81003" at bounding box center [258, 146] width 282 height 22
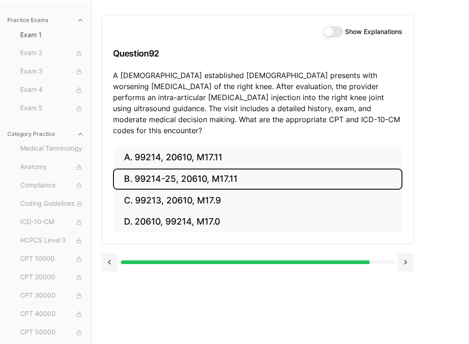
click at [157, 169] on button "B. 99214-25, 20610, M17.11" at bounding box center [257, 180] width 289 height 22
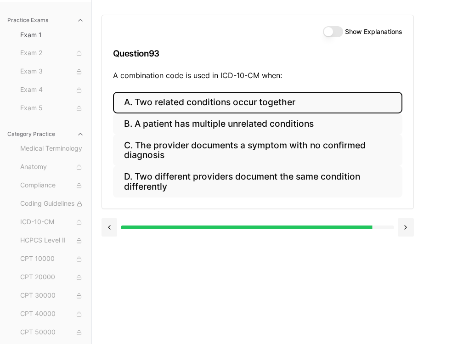
click at [197, 100] on button "A. Two related conditions occur together" at bounding box center [257, 103] width 289 height 22
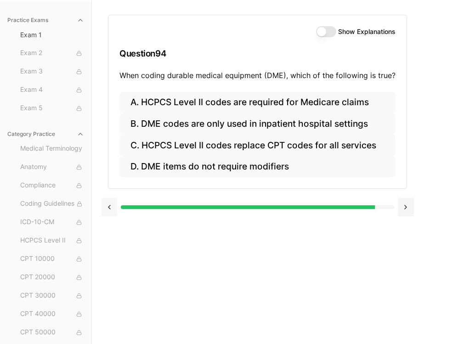
click at [111, 209] on button at bounding box center [109, 207] width 16 height 18
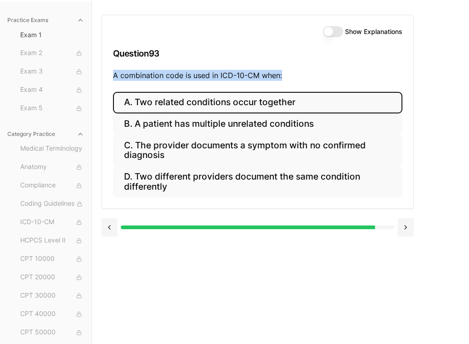
drag, startPoint x: 112, startPoint y: 73, endPoint x: 280, endPoint y: 80, distance: 168.6
click at [280, 80] on div "Show Explanations Question 93 A combination code is used in ICD-10-CM when:" at bounding box center [257, 53] width 311 height 77
click at [180, 103] on button "A. Two related conditions occur together" at bounding box center [257, 103] width 289 height 22
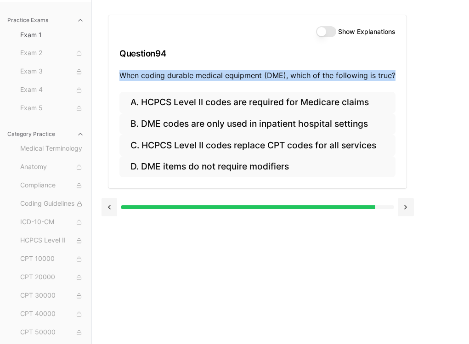
drag, startPoint x: 121, startPoint y: 74, endPoint x: 398, endPoint y: 77, distance: 276.9
click at [398, 77] on div "Show Explanations Question 94 When coding durable medical equipment (DME), whic…" at bounding box center [257, 53] width 298 height 77
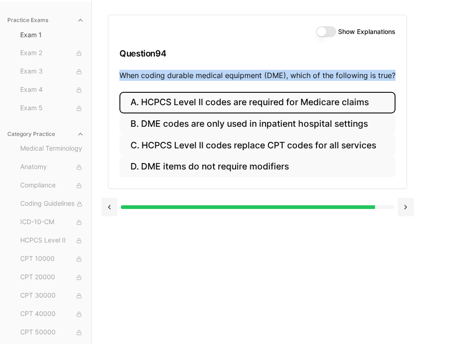
click at [234, 99] on button "A. HCPCS Level II codes are required for Medicare claims" at bounding box center [257, 103] width 276 height 22
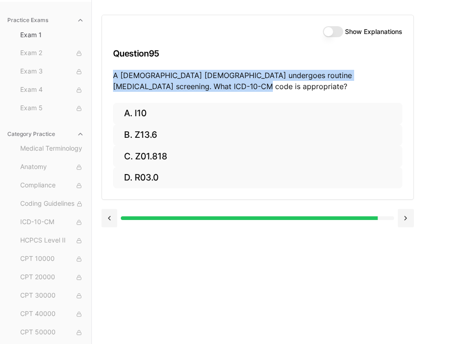
drag, startPoint x: 112, startPoint y: 74, endPoint x: 189, endPoint y: 85, distance: 77.5
click at [189, 85] on p "A [DEMOGRAPHIC_DATA] [DEMOGRAPHIC_DATA] undergoes routine [MEDICAL_DATA] screen…" at bounding box center [257, 81] width 289 height 22
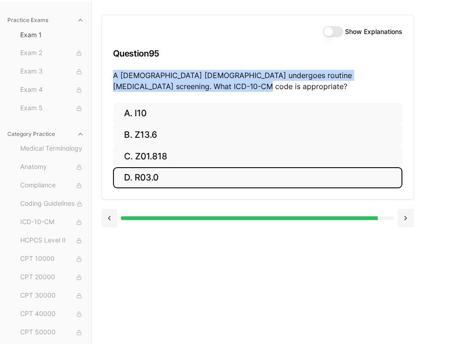
click at [134, 176] on button "D. R03.0" at bounding box center [257, 178] width 289 height 22
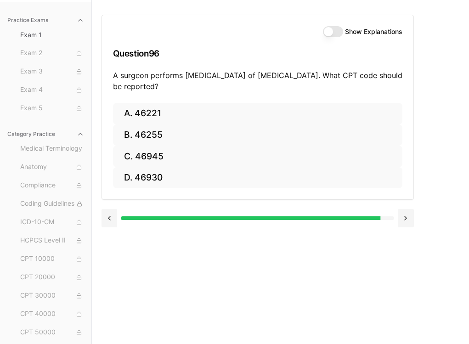
drag, startPoint x: 110, startPoint y: 75, endPoint x: 189, endPoint y: 93, distance: 80.5
click at [189, 93] on div "Show Explanations Question 96 A surgeon performs [MEDICAL_DATA] of [MEDICAL_DAT…" at bounding box center [257, 59] width 311 height 88
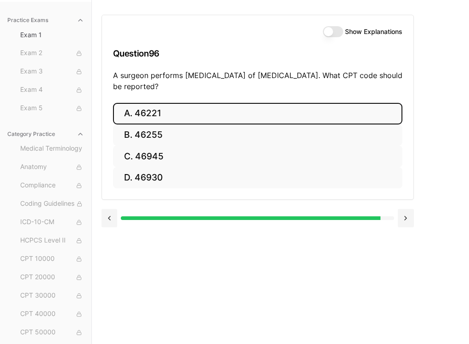
click at [163, 107] on button "A. 46221" at bounding box center [257, 114] width 289 height 22
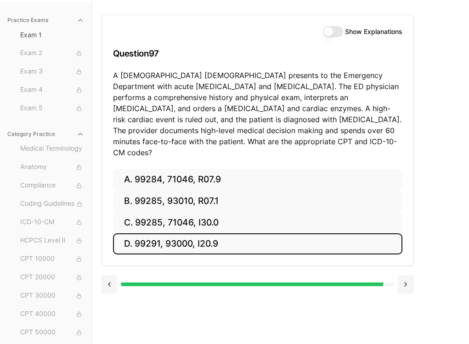
click at [169, 233] on button "D. 99291, 93000, I20.9" at bounding box center [257, 244] width 289 height 22
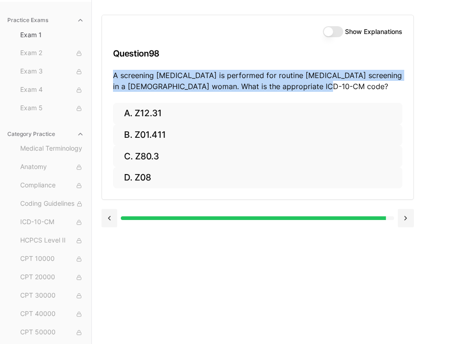
drag, startPoint x: 113, startPoint y: 73, endPoint x: 325, endPoint y: 89, distance: 212.3
click at [325, 89] on p "A screening [MEDICAL_DATA] is performed for routine [MEDICAL_DATA] screening in…" at bounding box center [257, 81] width 289 height 22
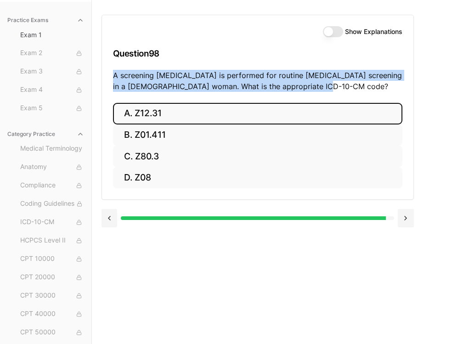
click at [155, 111] on button "A. Z12.31" at bounding box center [257, 114] width 289 height 22
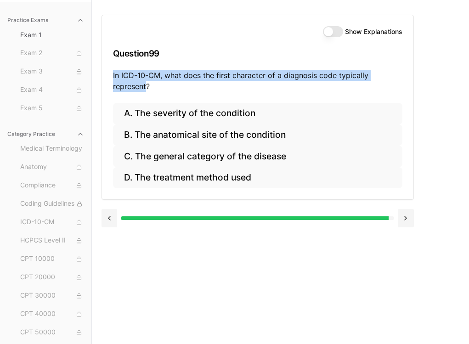
drag, startPoint x: 111, startPoint y: 74, endPoint x: 148, endPoint y: 87, distance: 39.5
click at [148, 87] on div "Show Explanations Question 99 In ICD-10-CM, what does the first character of a …" at bounding box center [257, 59] width 311 height 88
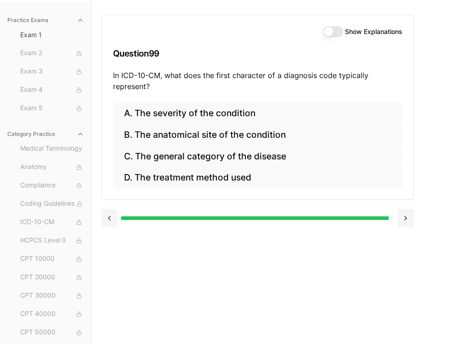
click at [151, 88] on p "In ICD-10-CM, what does the first character of a diagnosis code typically repre…" at bounding box center [257, 81] width 289 height 22
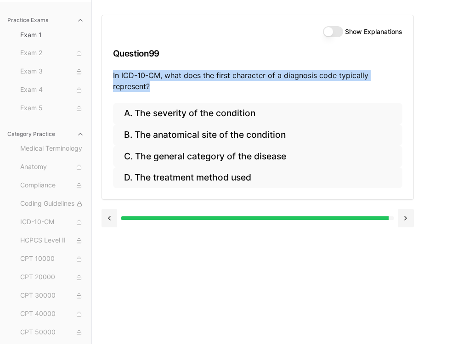
drag, startPoint x: 112, startPoint y: 73, endPoint x: 153, endPoint y: 89, distance: 44.4
click at [153, 89] on div "Show Explanations Question 99 In ICD-10-CM, what does the first character of a …" at bounding box center [257, 59] width 311 height 88
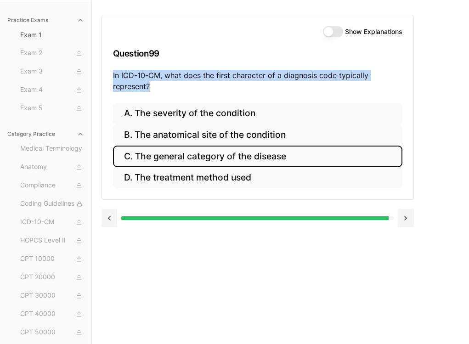
click at [154, 152] on button "C. The general category of the disease" at bounding box center [257, 157] width 289 height 22
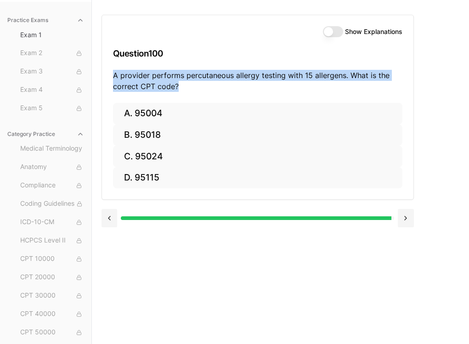
drag, startPoint x: 111, startPoint y: 75, endPoint x: 186, endPoint y: 89, distance: 76.1
click at [186, 89] on div "Show Explanations Question 100 A provider performs percutaneous allergy testing…" at bounding box center [257, 59] width 311 height 88
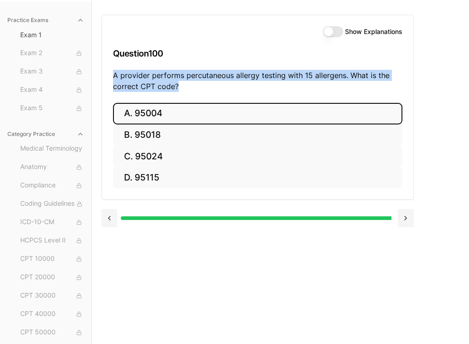
click at [159, 109] on button "A. 95004" at bounding box center [257, 114] width 289 height 22
